Goal: Task Accomplishment & Management: Use online tool/utility

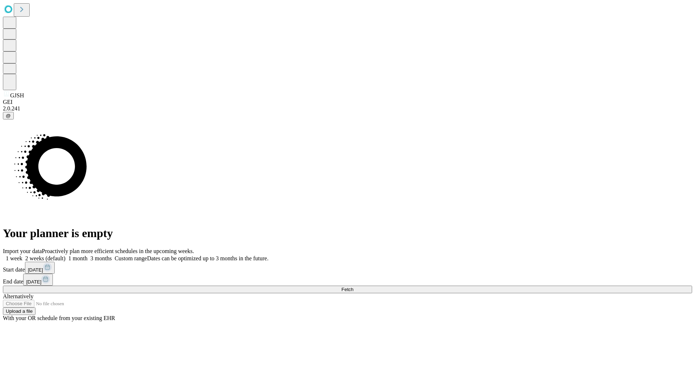
click at [354, 287] on span "Fetch" at bounding box center [348, 289] width 12 height 5
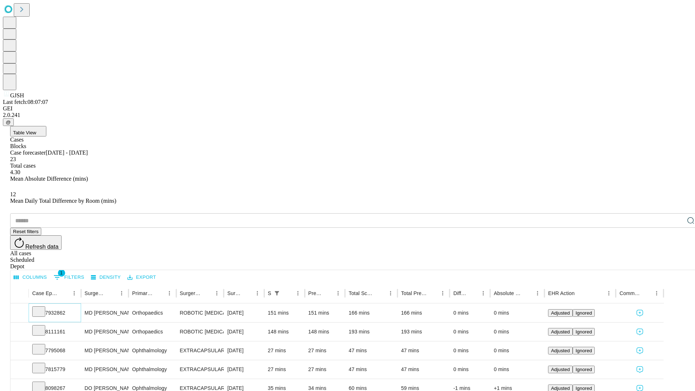
click at [42, 308] on icon at bounding box center [38, 311] width 7 height 7
